Goal: Task Accomplishment & Management: Use online tool/utility

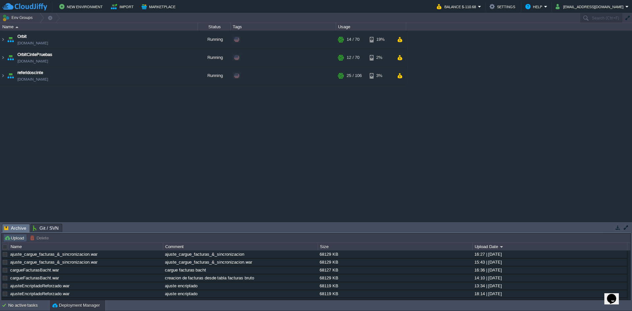
click at [16, 239] on button "Upload" at bounding box center [15, 238] width 22 height 6
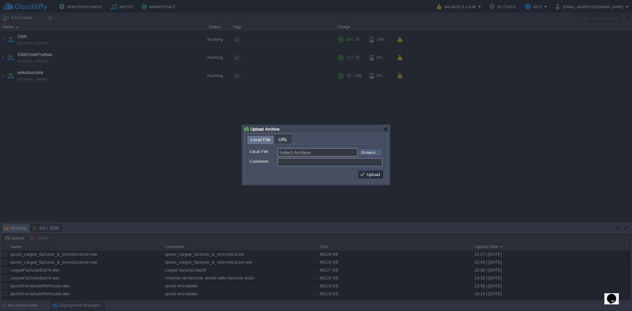
click at [368, 152] on input "file" at bounding box center [340, 152] width 83 height 8
type input "C:\fakepath\ajuste_cargue_facturas_&_sincronizacion.war"
type input "ajuste_cargue_facturas_&_sincronizacion.war"
click at [310, 163] on input "Comment:" at bounding box center [329, 162] width 105 height 9
type input "ajuste para mostrar meses por parametros"
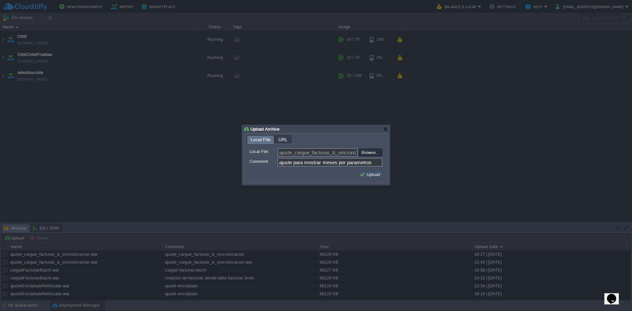
click at [370, 177] on button "Upload" at bounding box center [371, 174] width 22 height 6
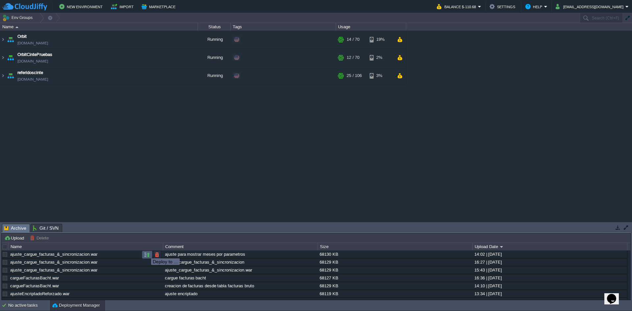
click at [146, 252] on button "button" at bounding box center [147, 255] width 6 height 6
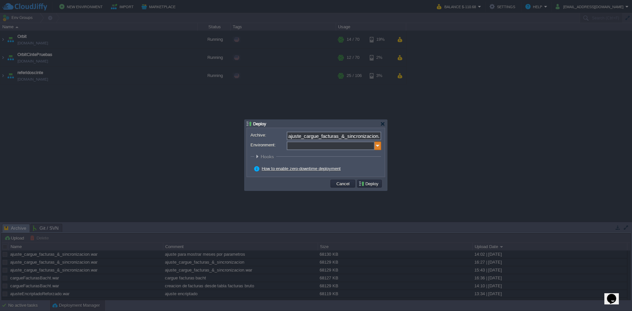
click at [377, 146] on img at bounding box center [378, 146] width 7 height 9
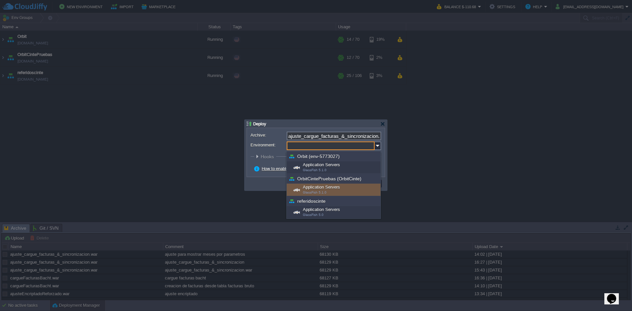
click at [324, 188] on div "Application Servers GlassFish 5.1.0" at bounding box center [334, 190] width 94 height 13
type input "Application Servers (OrbitCintePruebas (OrbitCinte))"
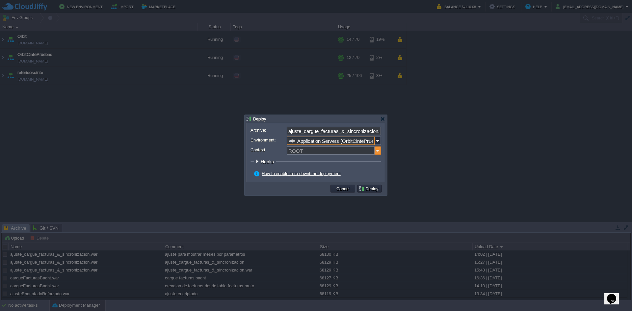
click at [380, 153] on img at bounding box center [378, 150] width 7 height 9
click at [294, 159] on div "ORBIT" at bounding box center [333, 160] width 93 height 9
type input "ORBIT"
click at [367, 189] on button "Deploy" at bounding box center [369, 189] width 22 height 6
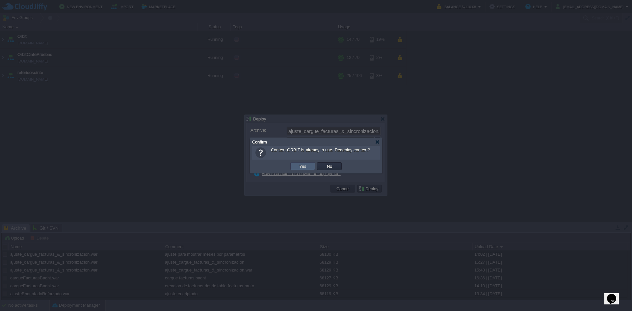
click at [301, 163] on td "Yes" at bounding box center [302, 166] width 25 height 8
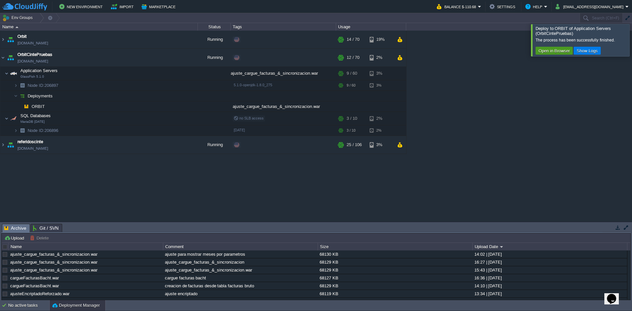
click at [550, 49] on button "Open in Browser" at bounding box center [554, 51] width 35 height 6
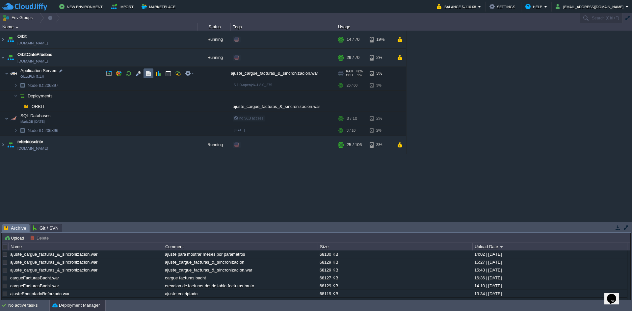
click at [146, 75] on button "button" at bounding box center [148, 73] width 6 height 6
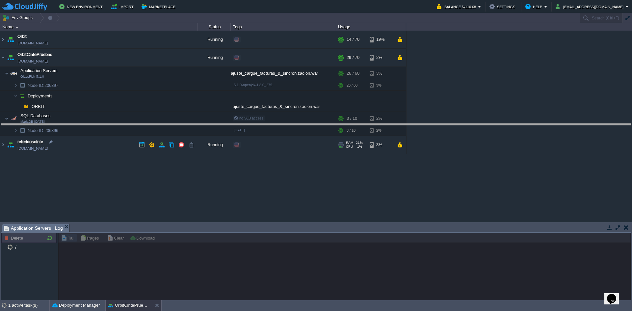
drag, startPoint x: 135, startPoint y: 228, endPoint x: 137, endPoint y: 128, distance: 100.1
